Goal: Find specific page/section: Find specific page/section

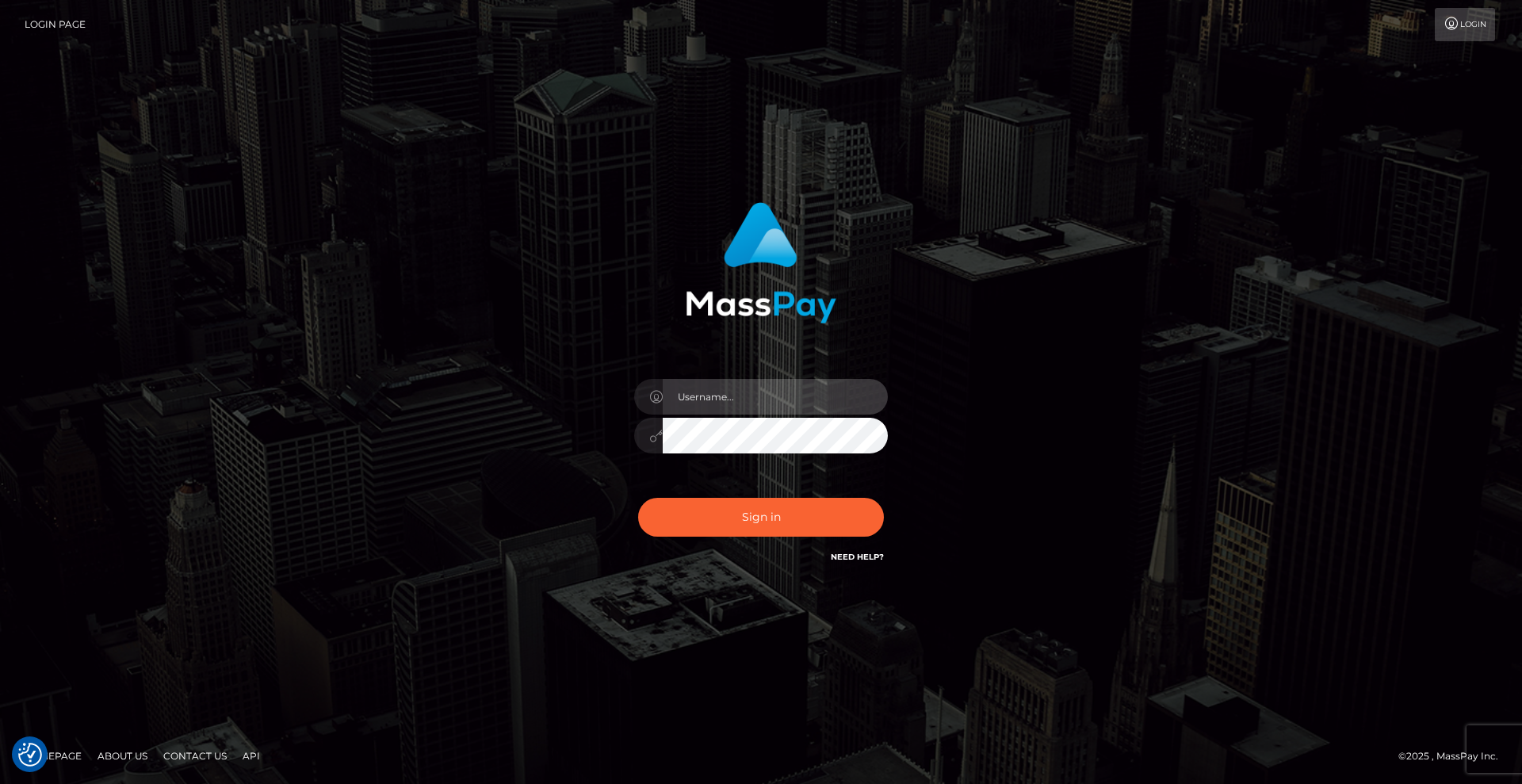
drag, startPoint x: 759, startPoint y: 399, endPoint x: 777, endPoint y: 412, distance: 22.2
click at [759, 399] on input "text" at bounding box center [775, 396] width 226 height 36
type input "[DEMOGRAPHIC_DATA]xcite"
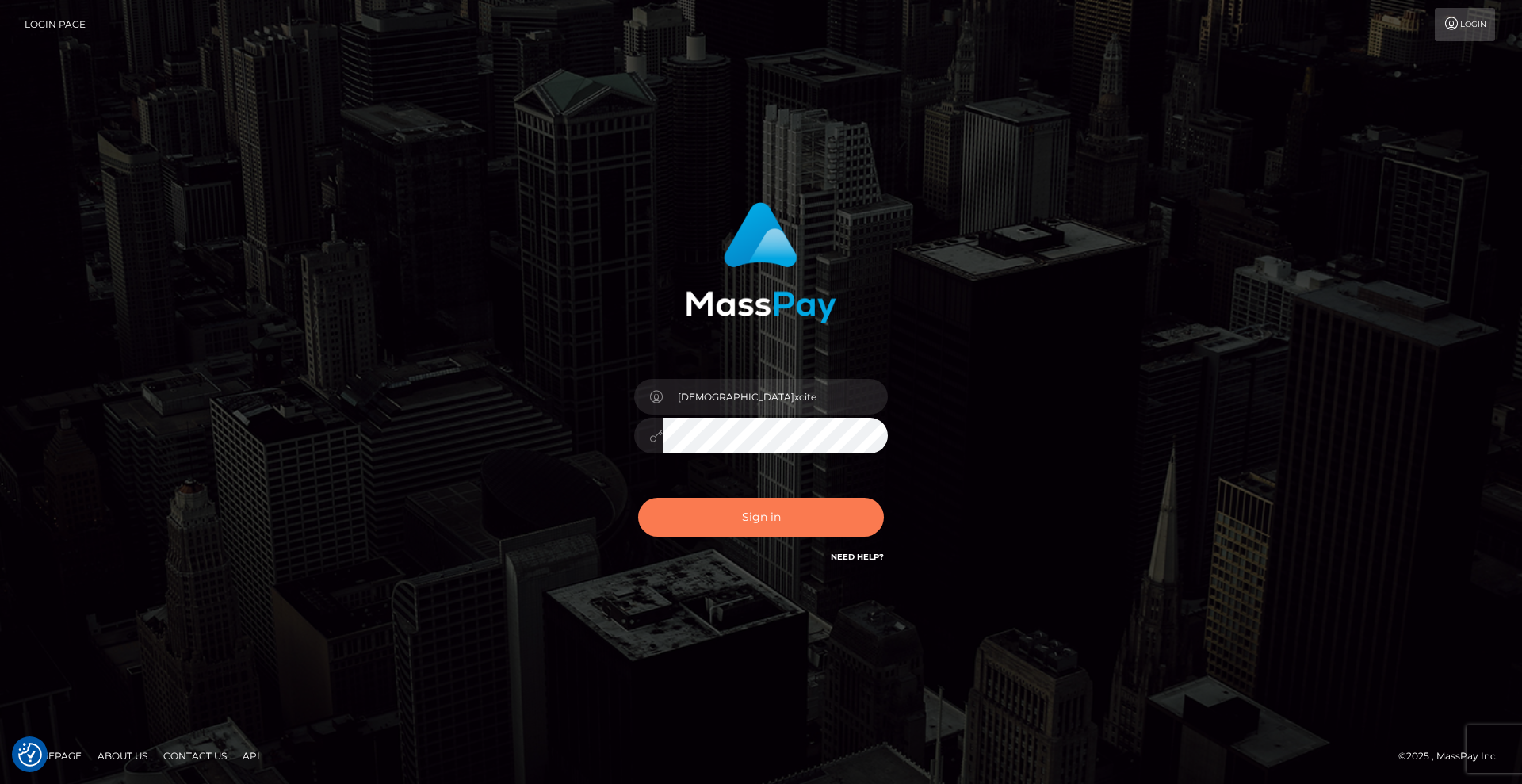
click at [789, 522] on button "Sign in" at bounding box center [761, 517] width 246 height 38
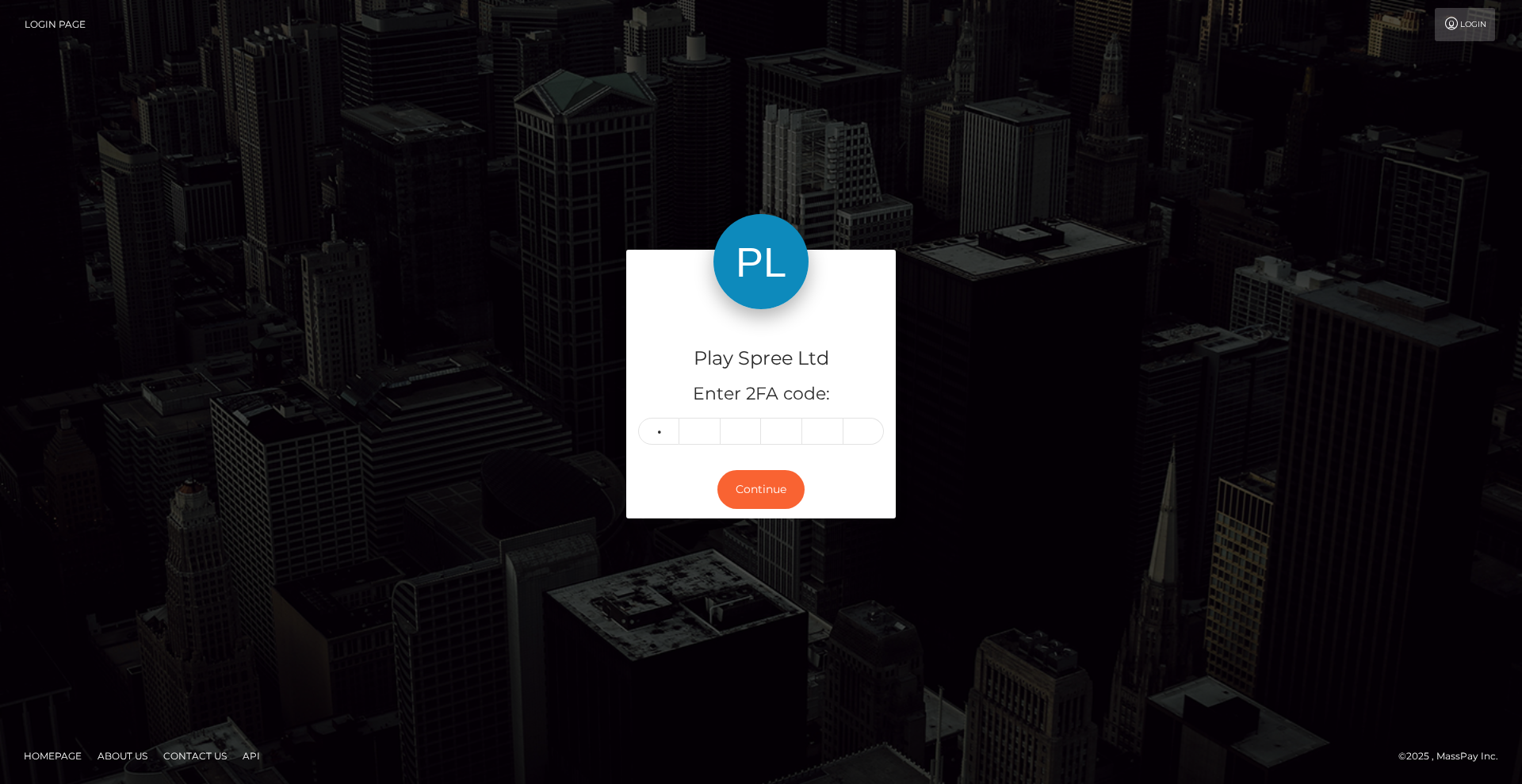
type input "2"
type input "8"
type input "0"
type input "3"
type input "1"
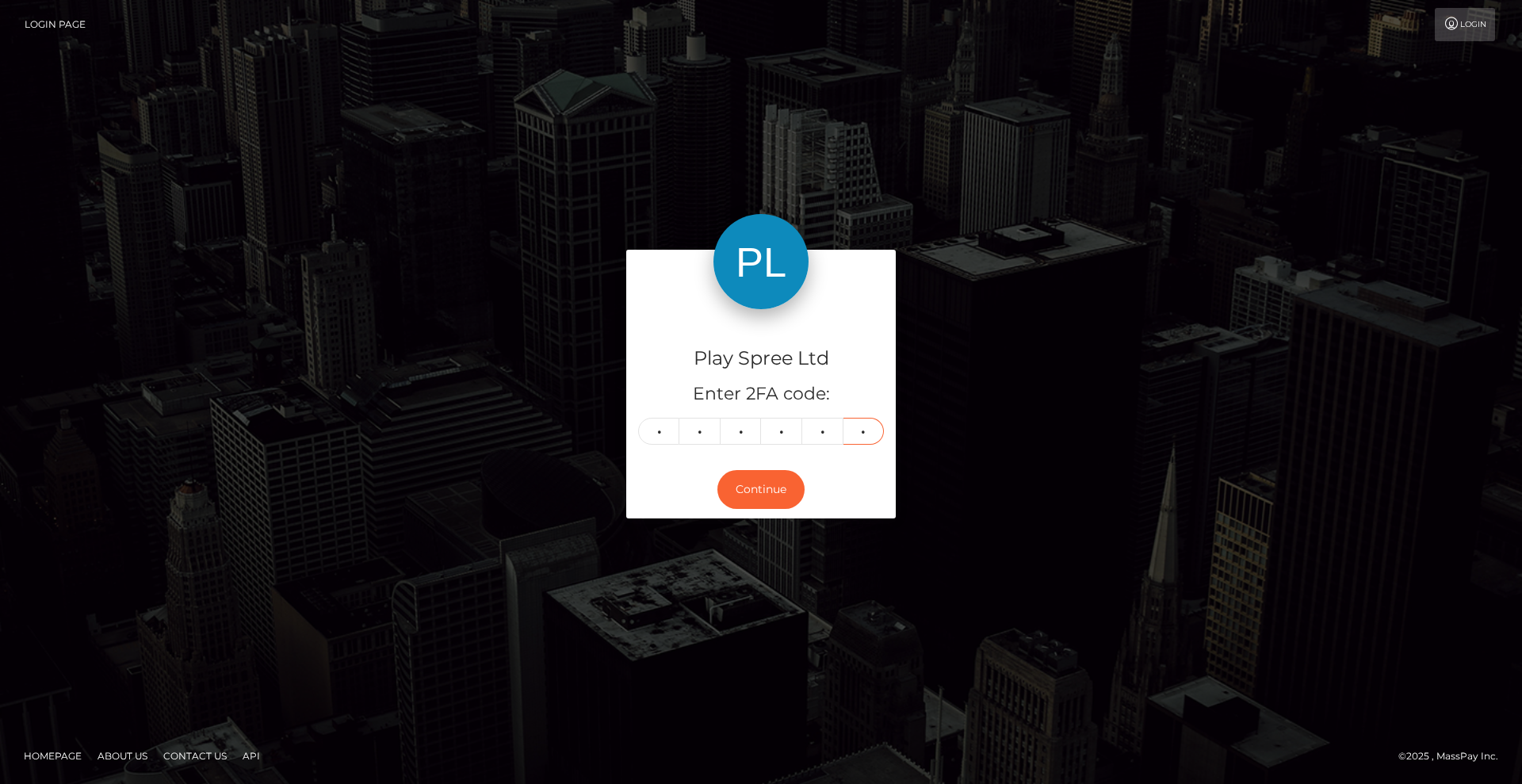
type input "1"
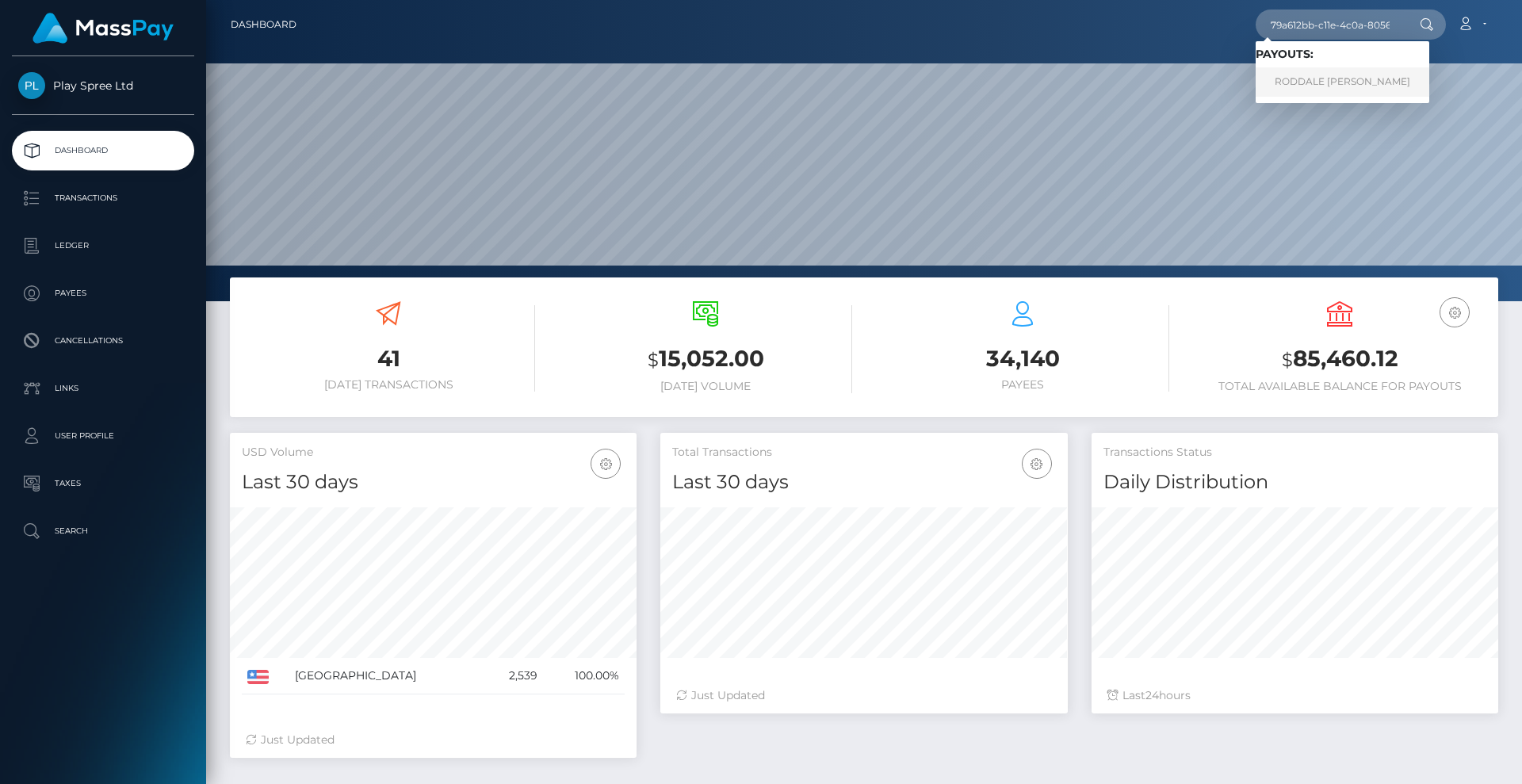
click at [1323, 89] on link "RODDALE LACHARLES SMITH" at bounding box center [1342, 82] width 174 height 30
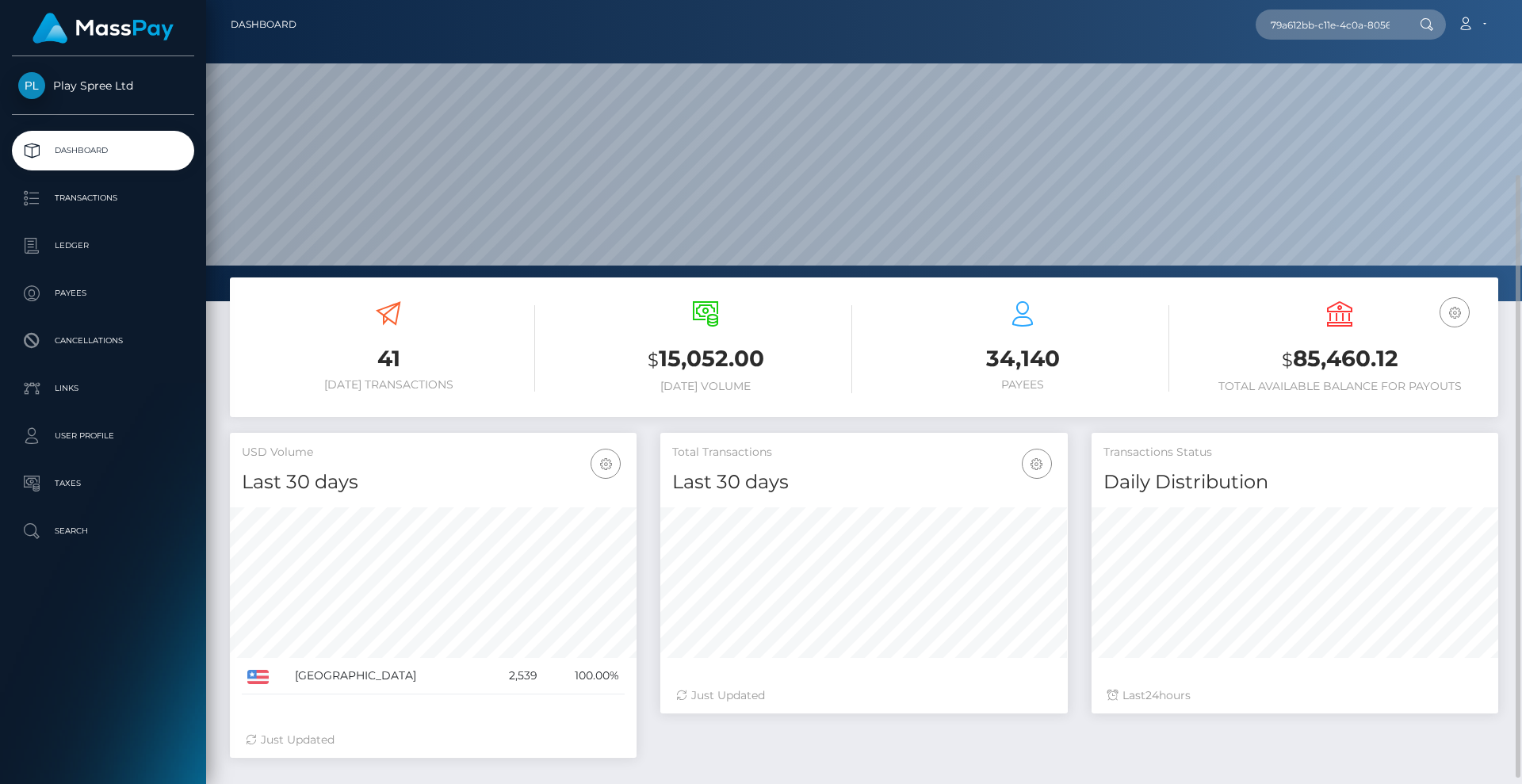
scroll to position [235, 0]
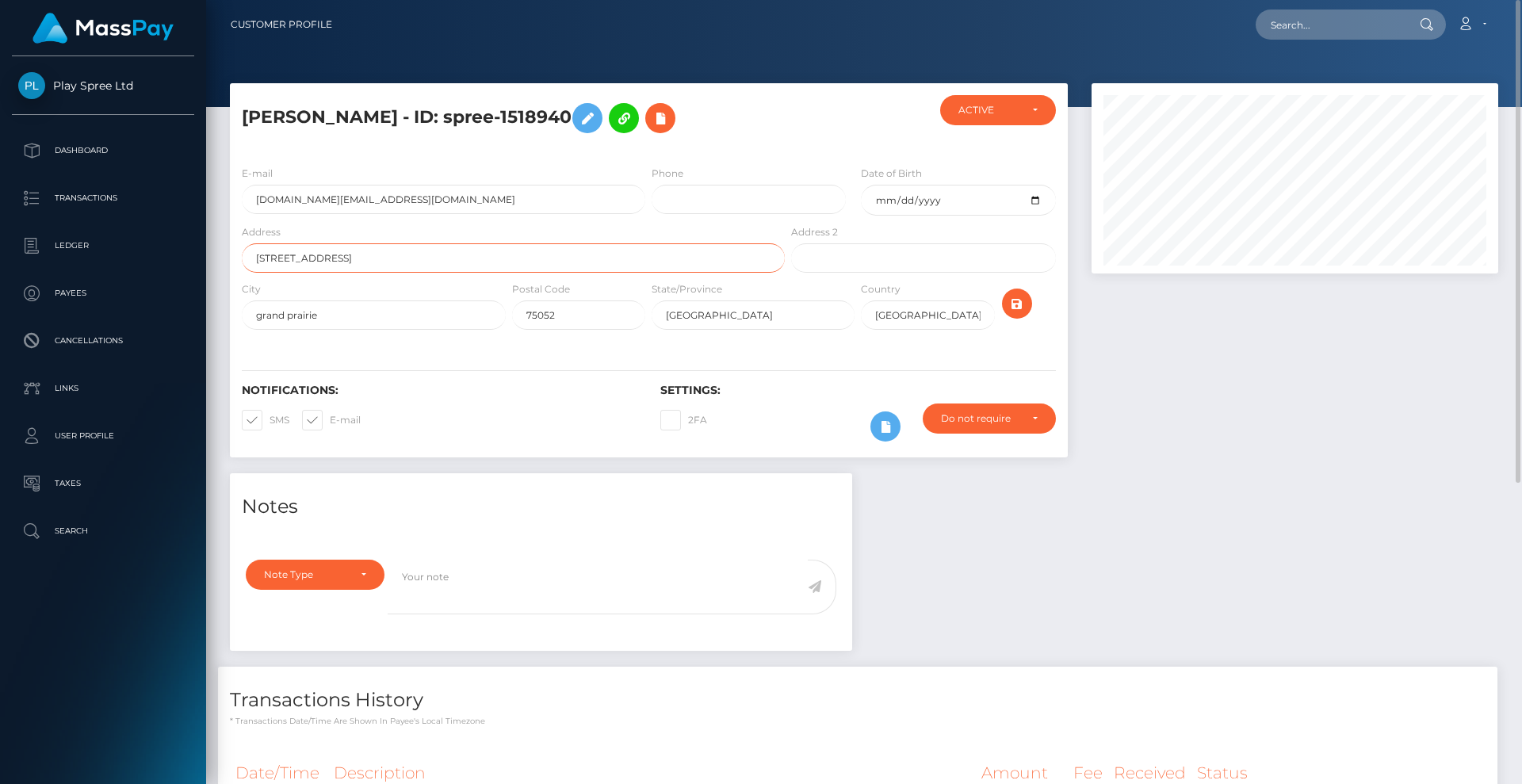
click at [436, 273] on input "2846 s hwy 360" at bounding box center [513, 258] width 543 height 30
click at [472, 273] on input "2846 s hwy 360" at bounding box center [513, 258] width 543 height 30
drag, startPoint x: 445, startPoint y: 296, endPoint x: 0, endPoint y: 288, distance: 445.1
click at [0, 288] on div "Play Spree Ltd Dashboard Transactions Ledger Payees Cancellations" at bounding box center [761, 392] width 1522 height 784
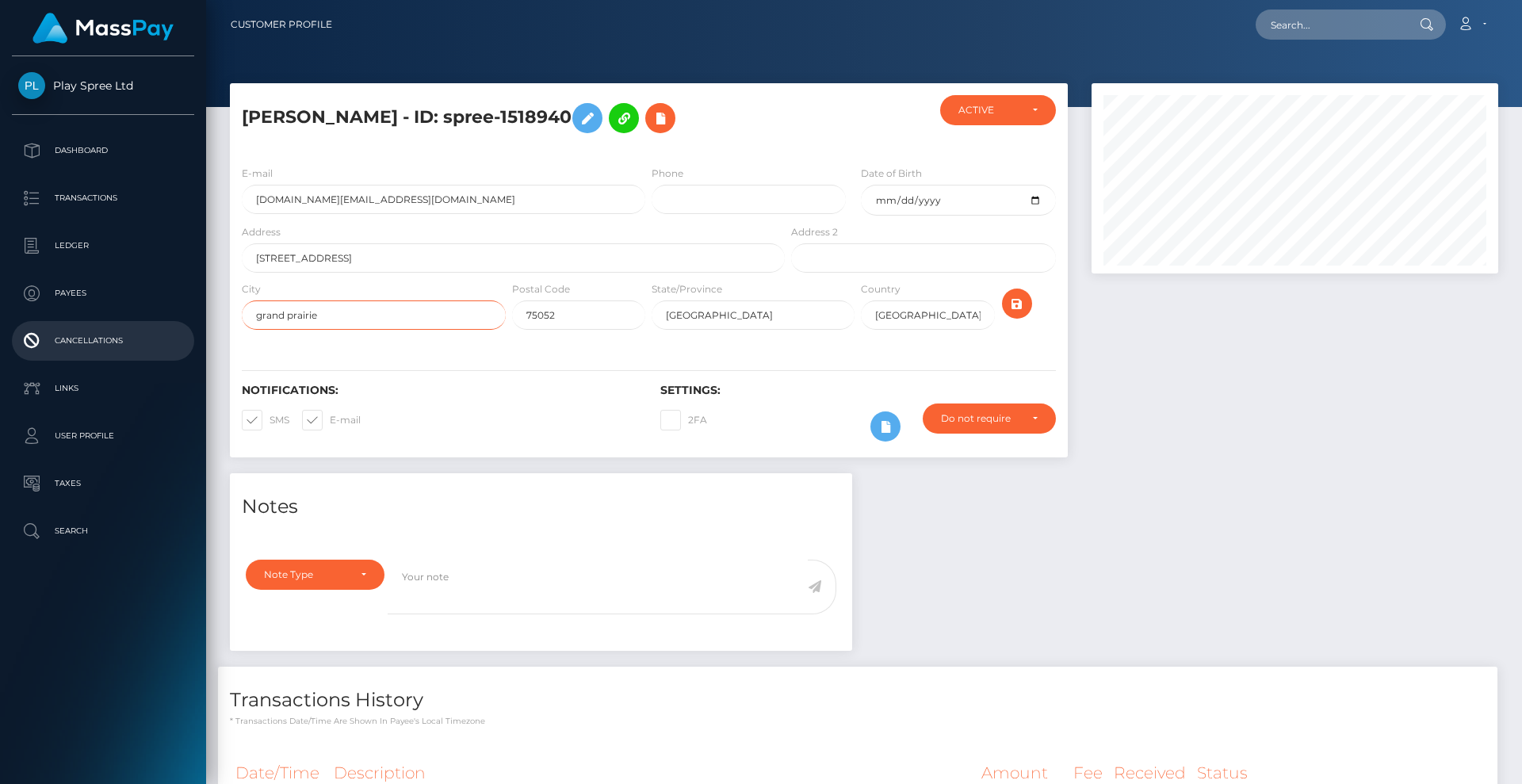
drag, startPoint x: 341, startPoint y: 361, endPoint x: 0, endPoint y: 355, distance: 341.1
click at [0, 355] on div "Play Spree Ltd Dashboard Transactions Ledger Payees Cancellations" at bounding box center [761, 392] width 1522 height 784
click at [427, 330] on input "grand prairie" at bounding box center [374, 316] width 264 height 30
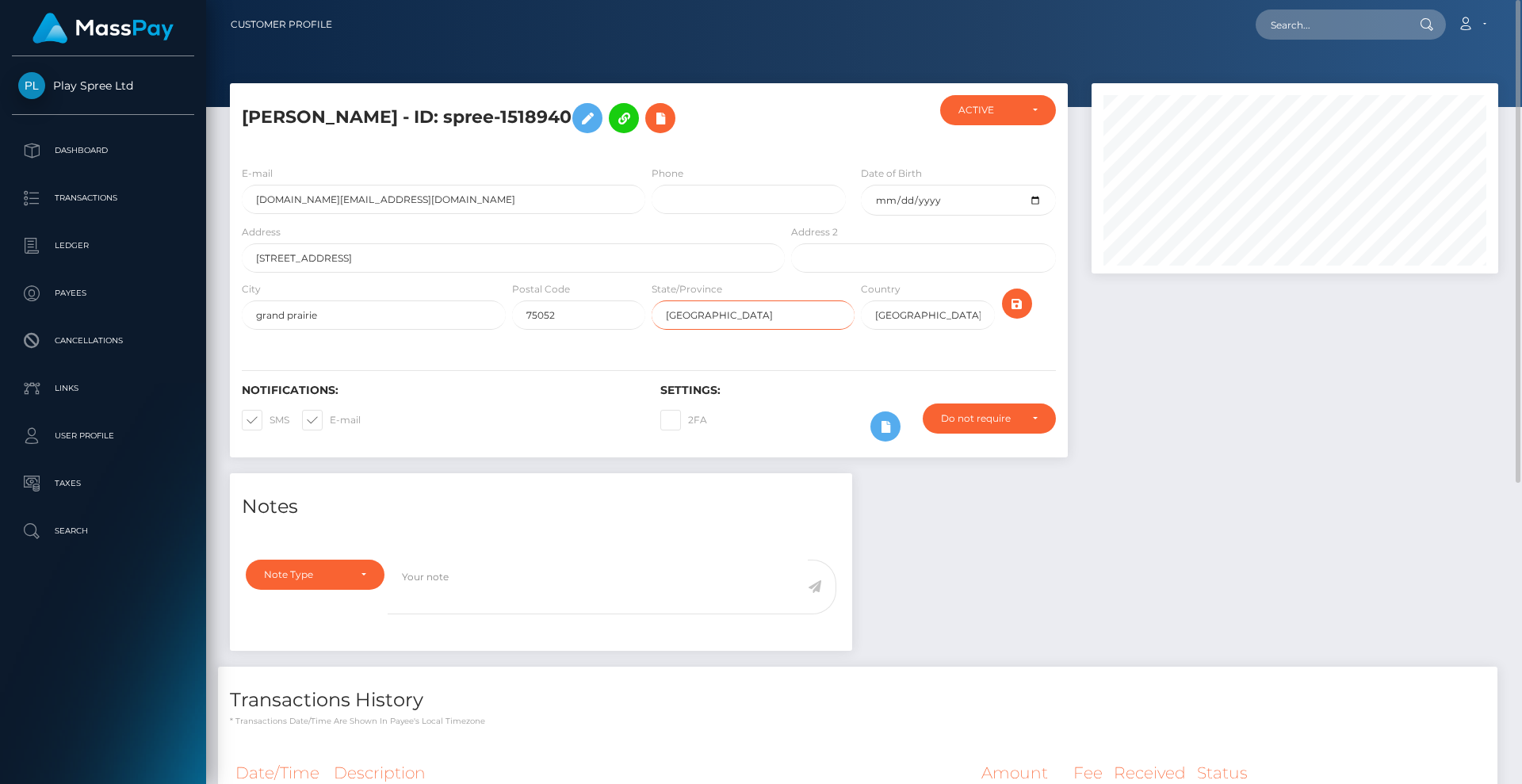
drag, startPoint x: 669, startPoint y: 364, endPoint x: 404, endPoint y: 338, distance: 266.3
click at [404, 337] on div "City grand prairie Postal Code 75052 State/Province TX Country USA" at bounding box center [649, 309] width 837 height 57
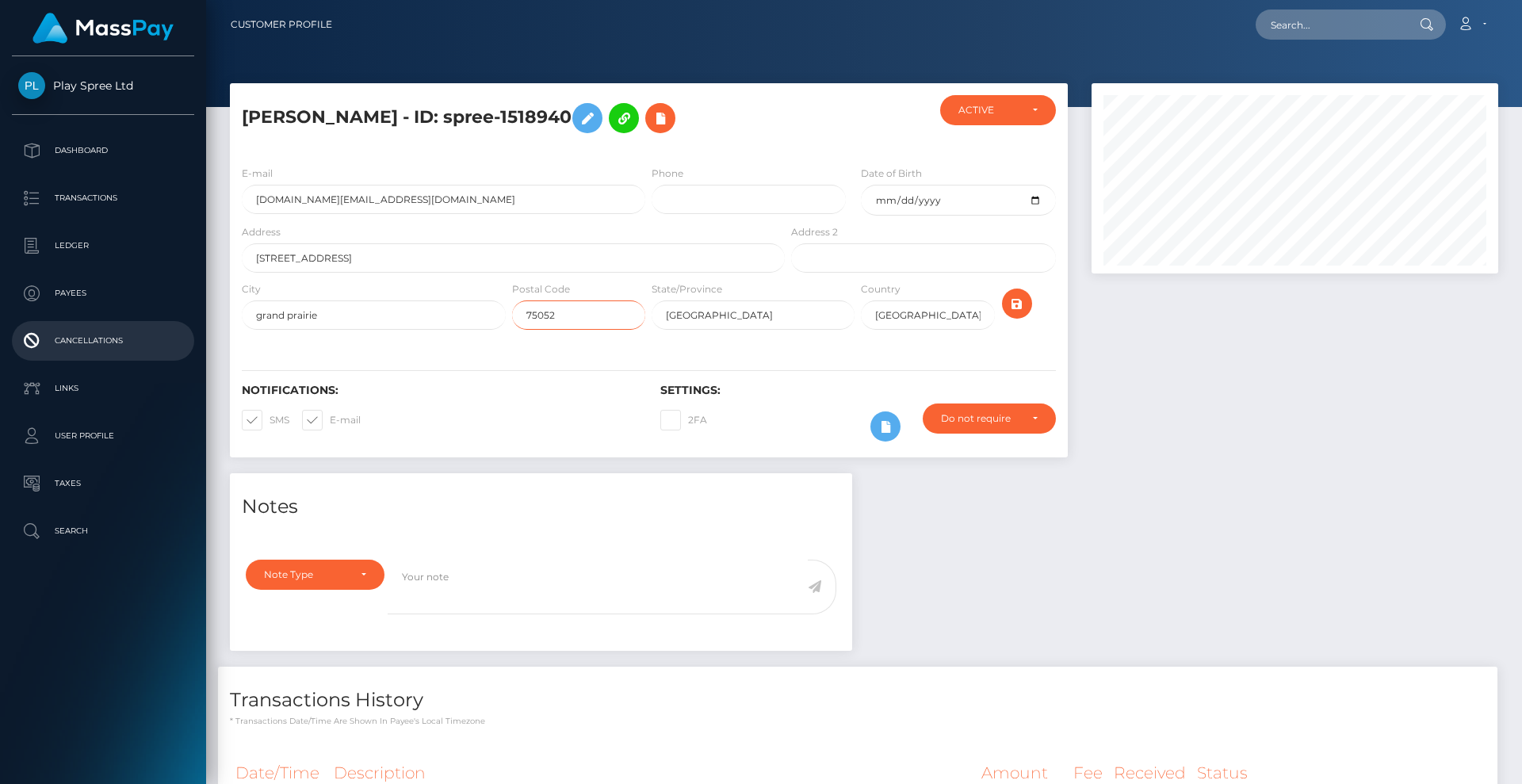
drag, startPoint x: 591, startPoint y: 358, endPoint x: 123, endPoint y: 338, distance: 468.4
click at [126, 337] on div "Play Spree Ltd Dashboard Transactions Ledger Payees Cancellations" at bounding box center [761, 392] width 1522 height 784
click at [302, 113] on h5 "RODDALE LACHARLES SMITH - ID: spree-1518940" at bounding box center [509, 118] width 534 height 46
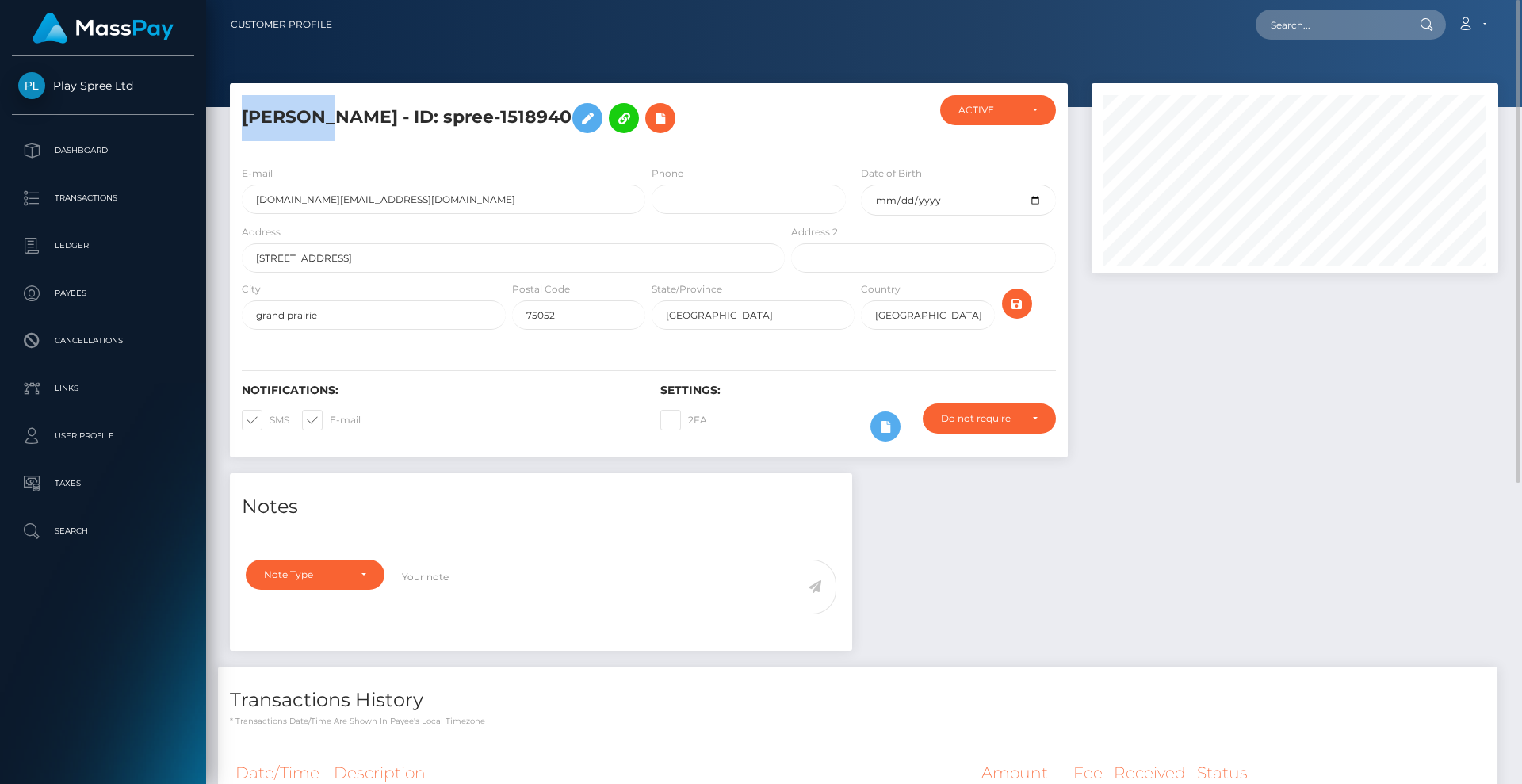
click at [302, 113] on h5 "RODDALE LACHARLES SMITH - ID: spree-1518940" at bounding box center [509, 118] width 534 height 46
click at [400, 104] on h5 "RODDALE LACHARLES SMITH - ID: spree-1518940" at bounding box center [509, 118] width 534 height 46
drag, startPoint x: 446, startPoint y: 115, endPoint x: 237, endPoint y: 123, distance: 209.2
click at [237, 123] on div "RODDALE LACHARLES SMITH - ID: spree-1518940" at bounding box center [509, 124] width 558 height 58
copy h5 "RODDALE LACHARLES"
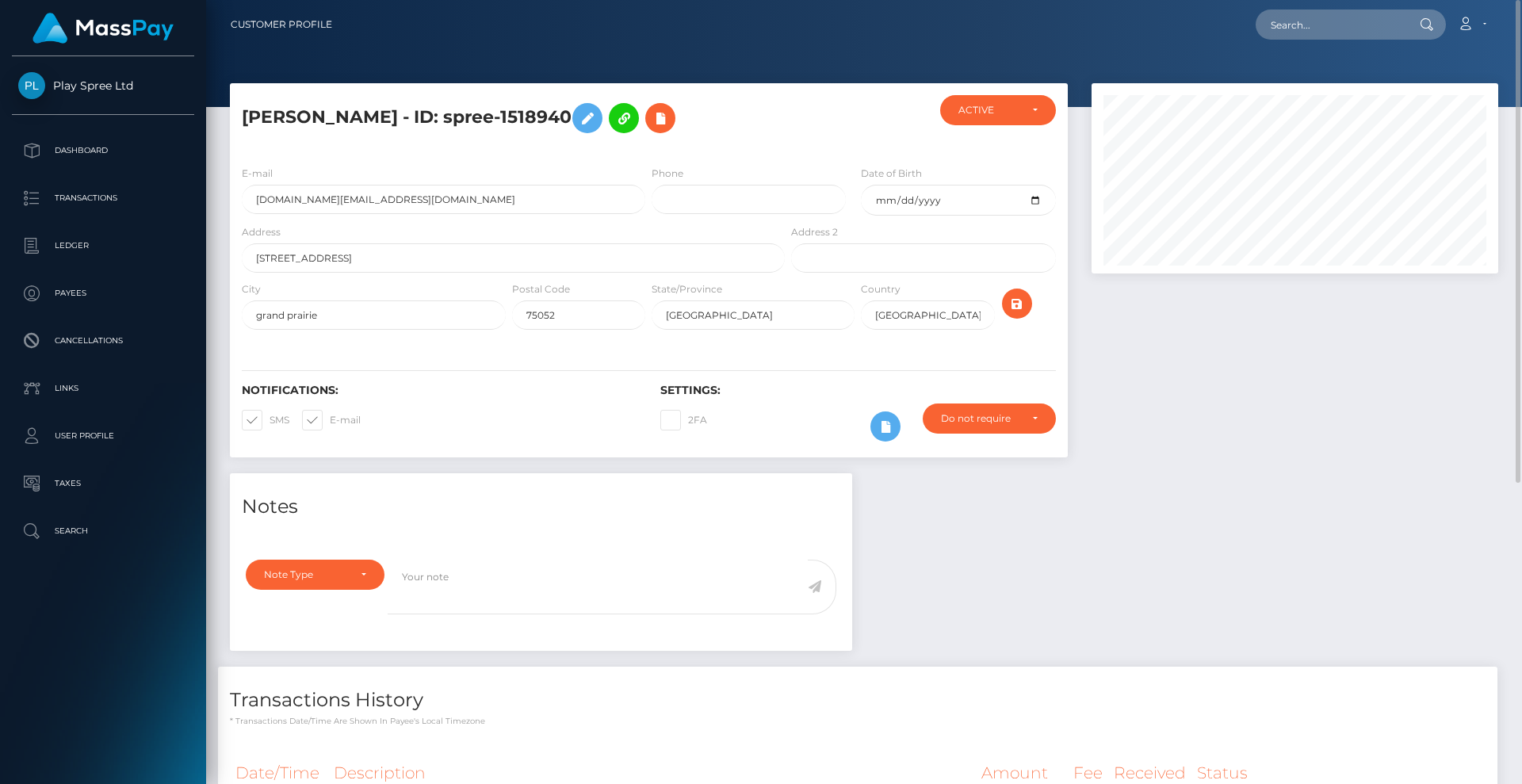
click at [494, 111] on h5 "RODDALE LACHARLES SMITH - ID: spree-1518940" at bounding box center [509, 118] width 534 height 46
copy h5 "SMITH"
drag, startPoint x: 438, startPoint y: 251, endPoint x: 0, endPoint y: 260, distance: 438.1
click at [0, 259] on div "Play Spree Ltd Dashboard Transactions Ledger Payees Cancellations" at bounding box center [761, 392] width 1522 height 784
